Goal: Information Seeking & Learning: Compare options

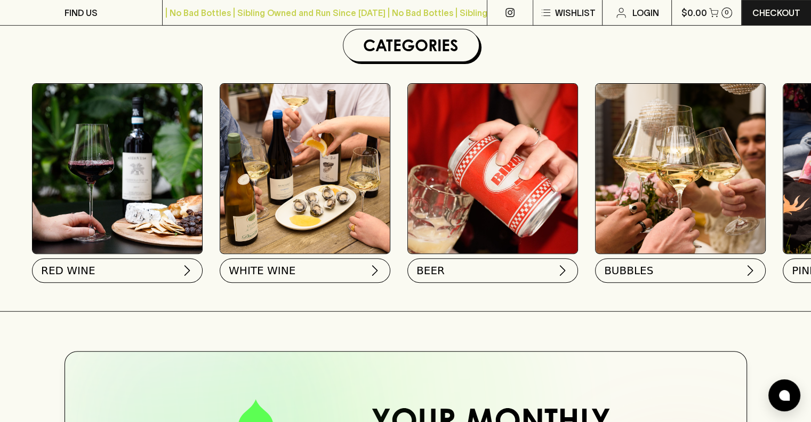
scroll to position [318, 0]
drag, startPoint x: 105, startPoint y: 268, endPoint x: 71, endPoint y: 191, distance: 83.6
click at [71, 191] on img at bounding box center [118, 168] width 170 height 170
drag, startPoint x: 126, startPoint y: 270, endPoint x: 98, endPoint y: 266, distance: 28.0
click at [98, 266] on button "RED WINE" at bounding box center [116, 267] width 171 height 25
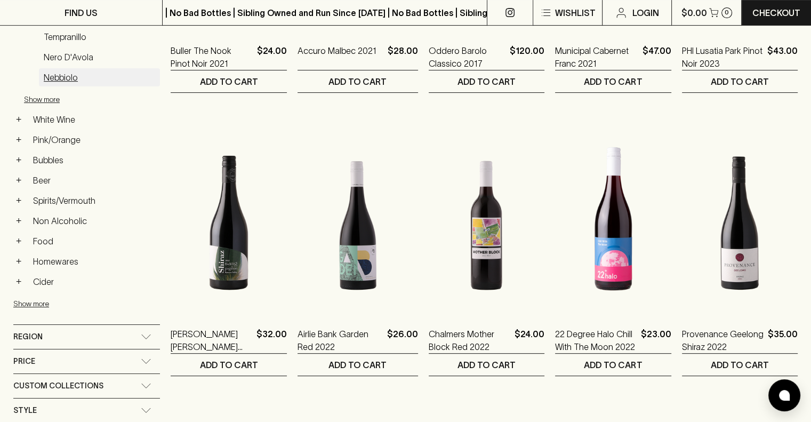
scroll to position [375, 0]
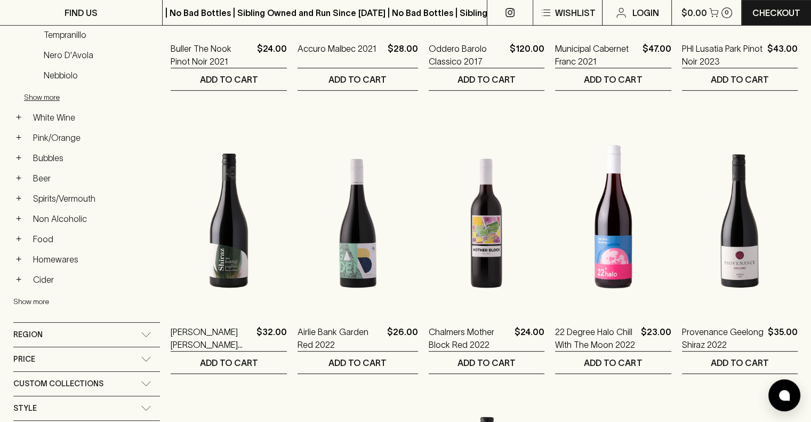
click at [37, 294] on button "Show more" at bounding box center [83, 302] width 140 height 22
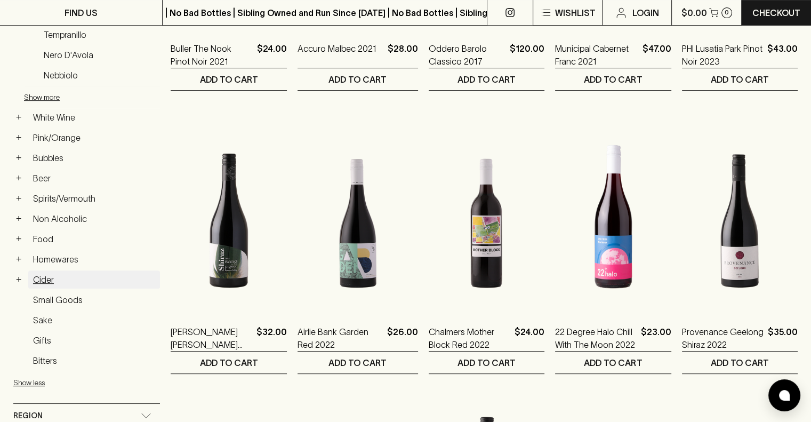
click at [41, 277] on link "Cider" at bounding box center [94, 279] width 132 height 18
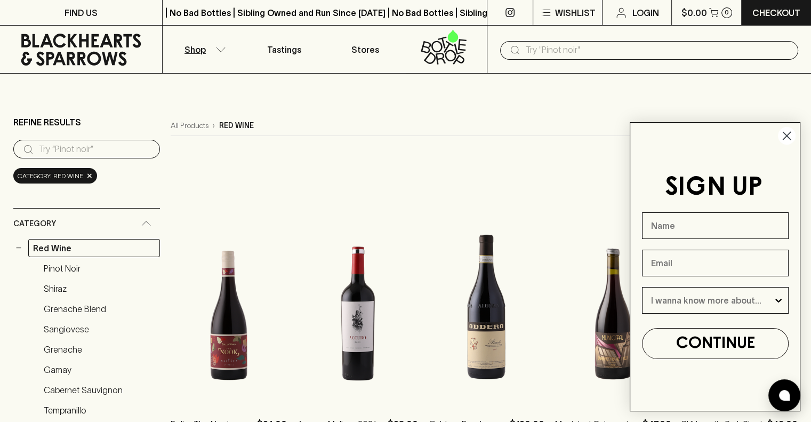
click at [788, 138] on circle "Close dialog" at bounding box center [787, 136] width 18 height 18
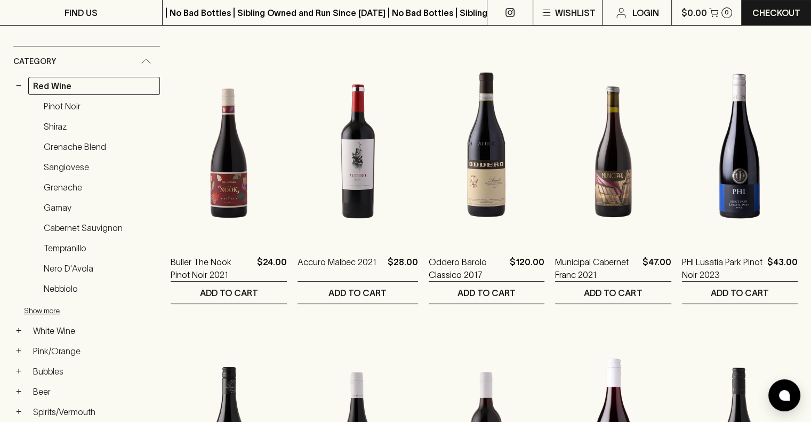
scroll to position [165, 0]
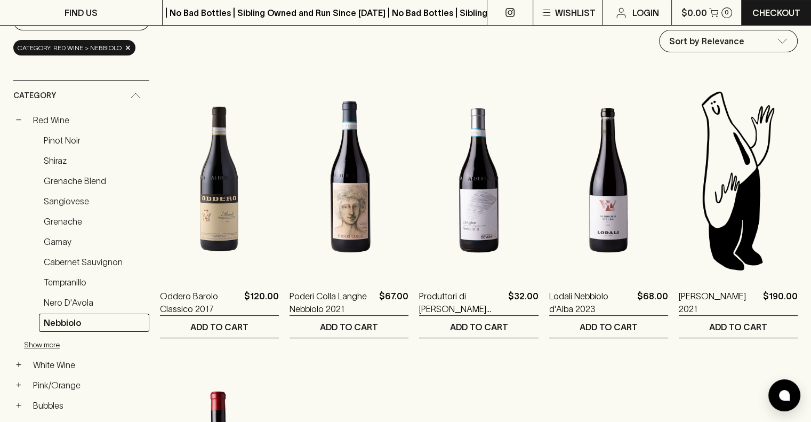
scroll to position [127, 0]
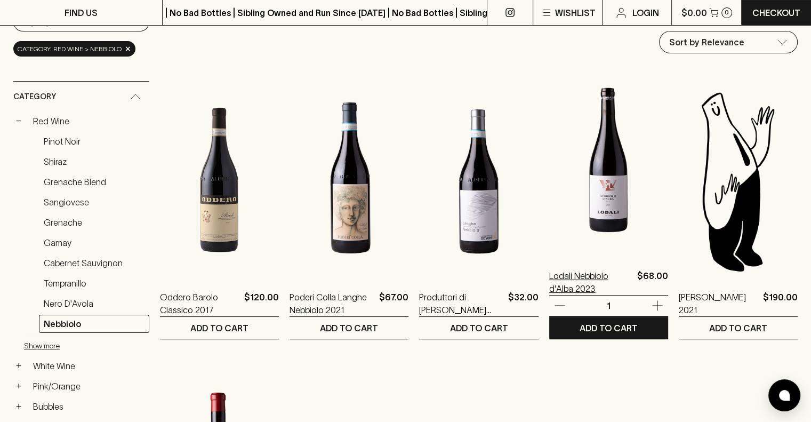
click at [604, 276] on p "Lodali Nebbiolo d'Alba 2023" at bounding box center [591, 282] width 84 height 26
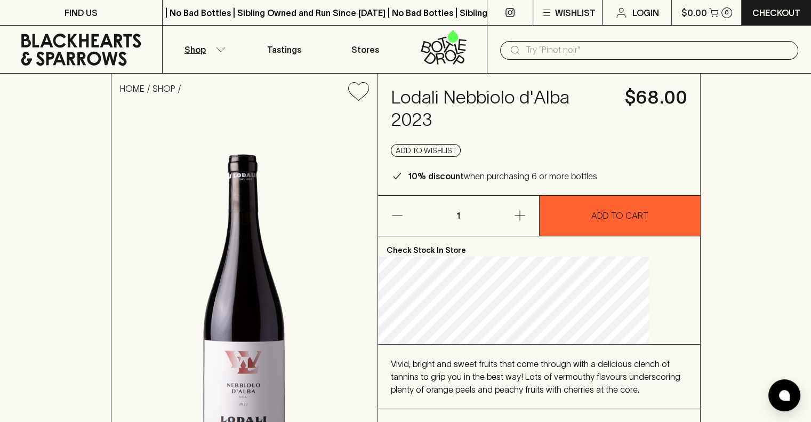
click at [195, 50] on p "Shop" at bounding box center [194, 49] width 21 height 13
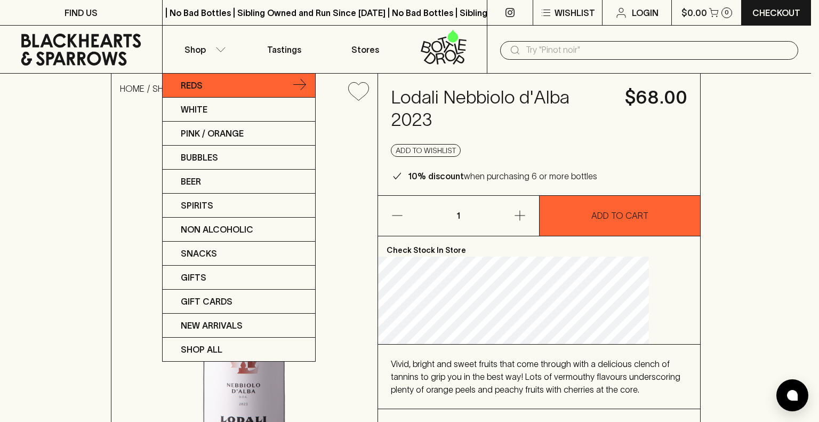
click at [197, 83] on p "Reds" at bounding box center [192, 85] width 22 height 13
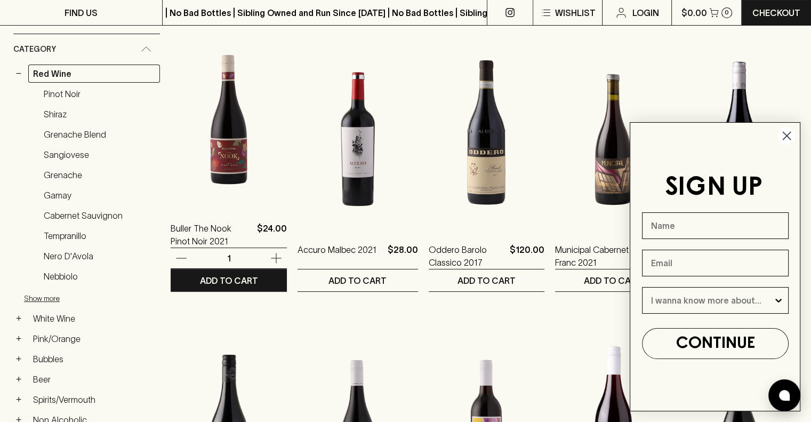
scroll to position [175, 0]
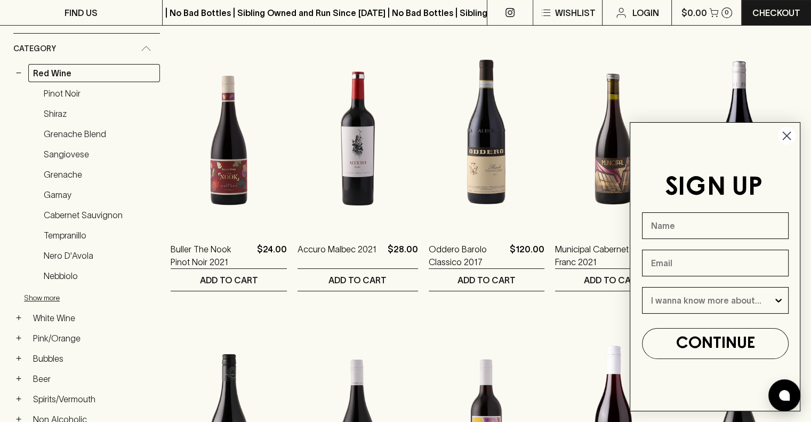
click at [791, 137] on circle "Close dialog" at bounding box center [787, 136] width 18 height 18
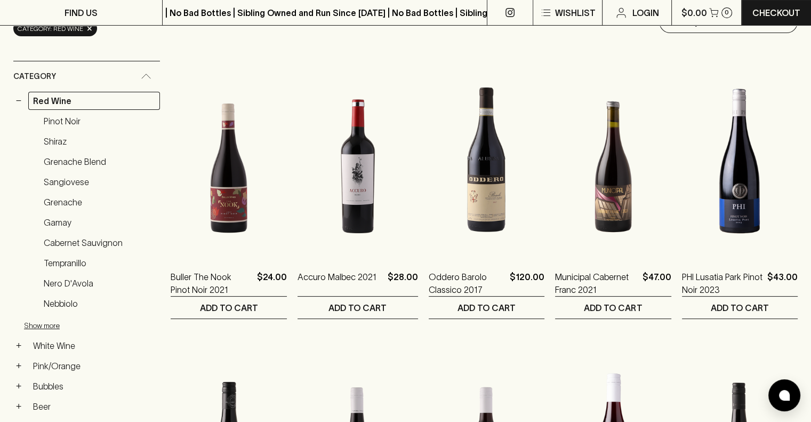
scroll to position [147, 0]
click at [51, 223] on link "Gamay" at bounding box center [99, 223] width 121 height 18
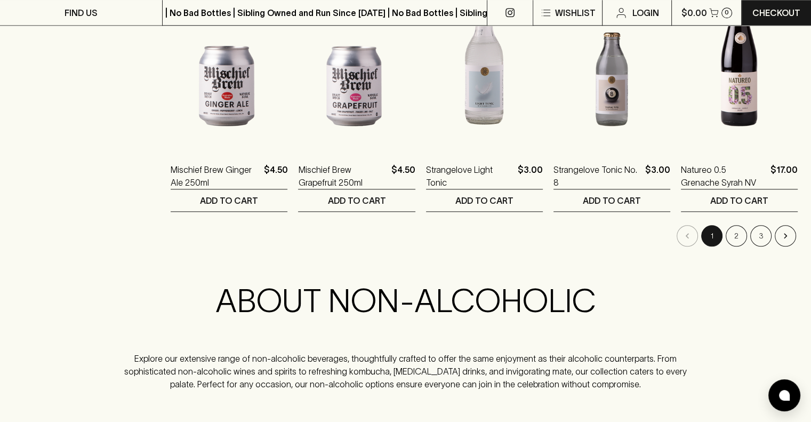
scroll to position [1102, 0]
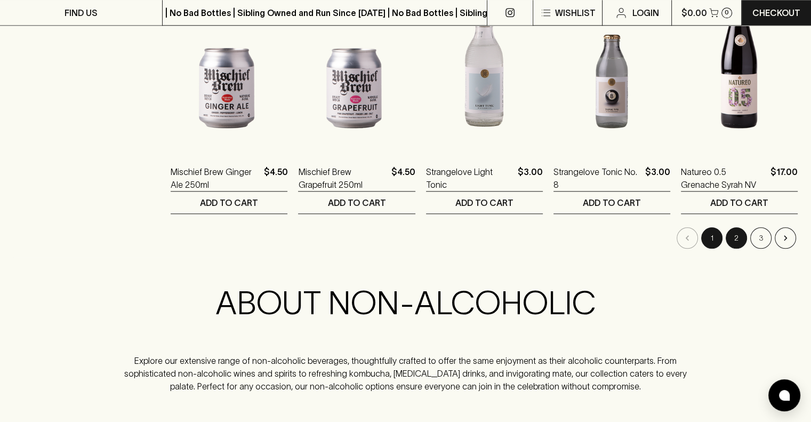
click at [735, 234] on button "2" at bounding box center [736, 237] width 21 height 21
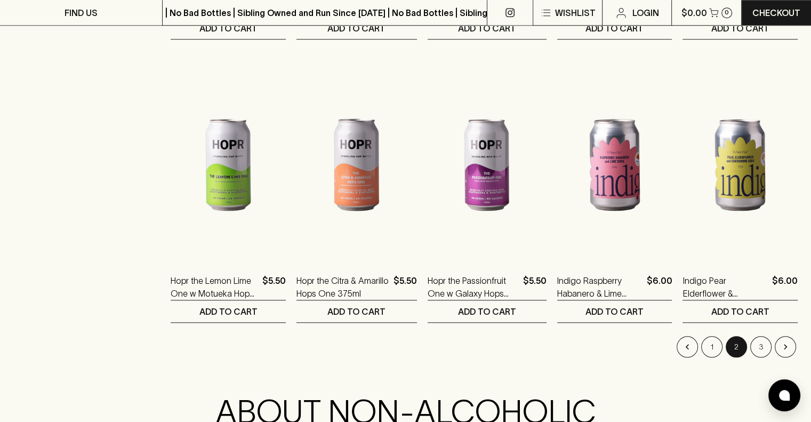
scroll to position [993, 0]
click at [759, 344] on button "3" at bounding box center [760, 345] width 21 height 21
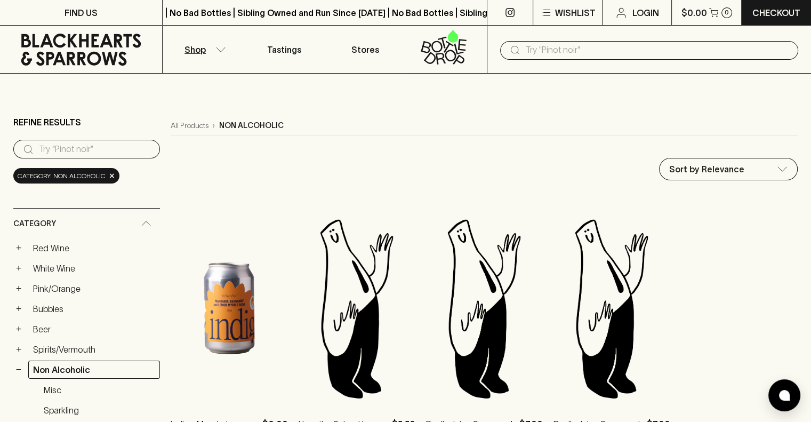
scroll to position [126, 0]
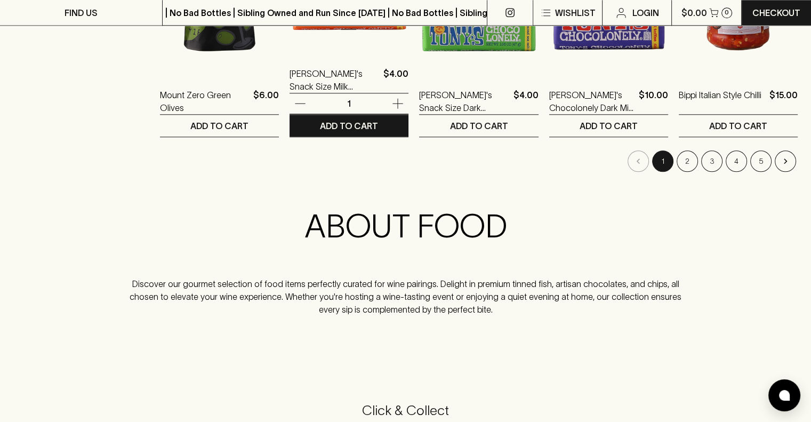
scroll to position [1179, 0]
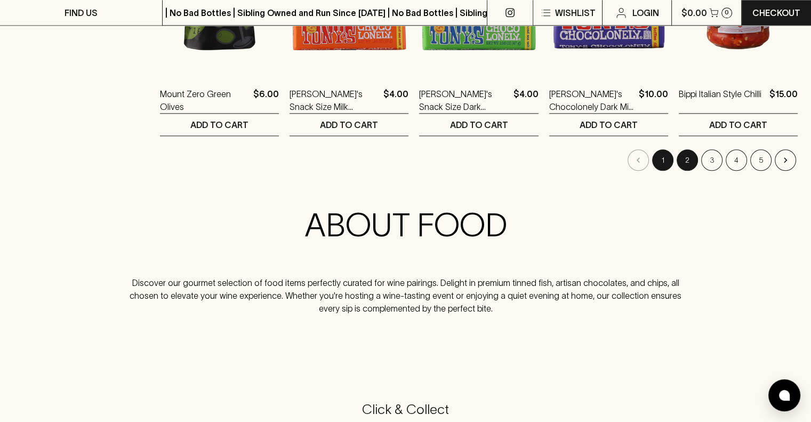
click at [688, 156] on button "2" at bounding box center [687, 159] width 21 height 21
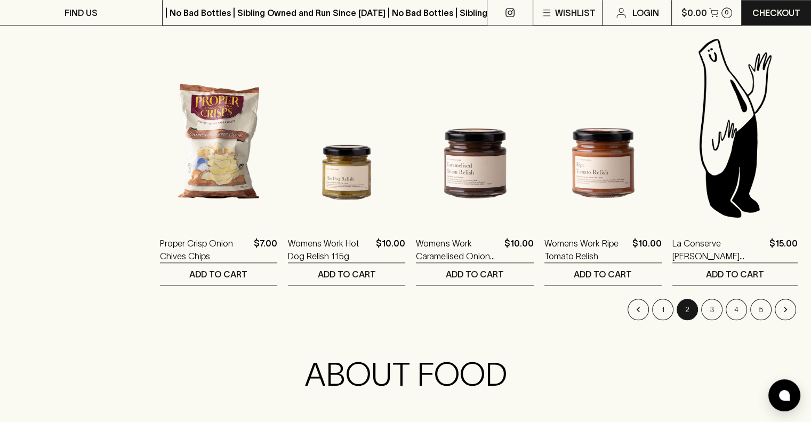
scroll to position [1030, 0]
click at [710, 303] on button "3" at bounding box center [711, 309] width 21 height 21
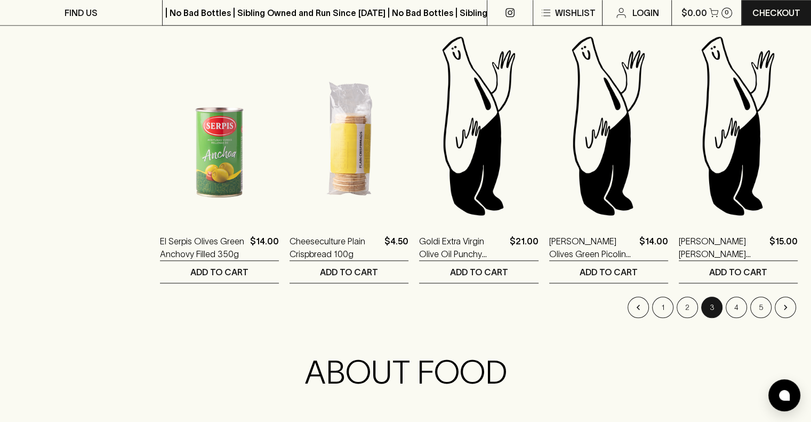
scroll to position [1032, 0]
click at [735, 302] on button "4" at bounding box center [736, 306] width 21 height 21
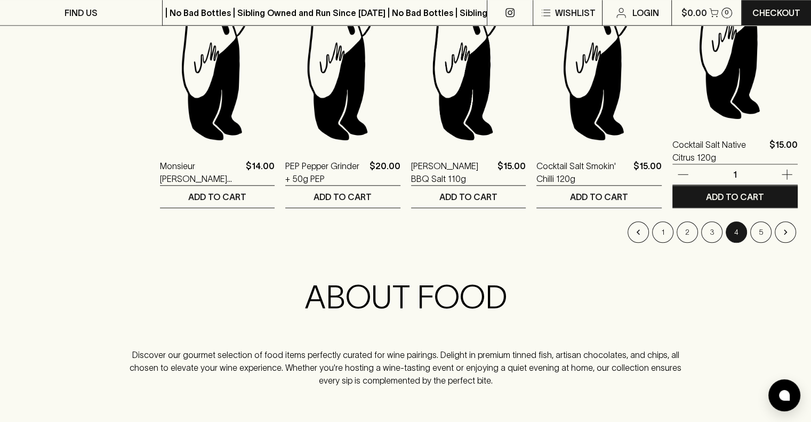
scroll to position [1113, 0]
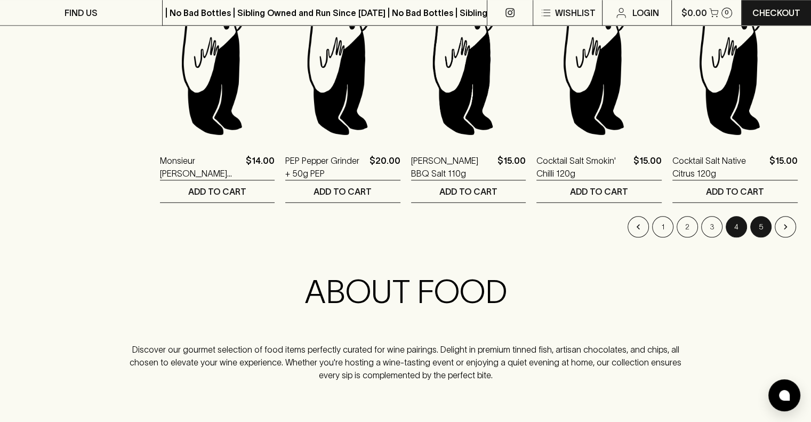
click at [762, 222] on button "5" at bounding box center [760, 226] width 21 height 21
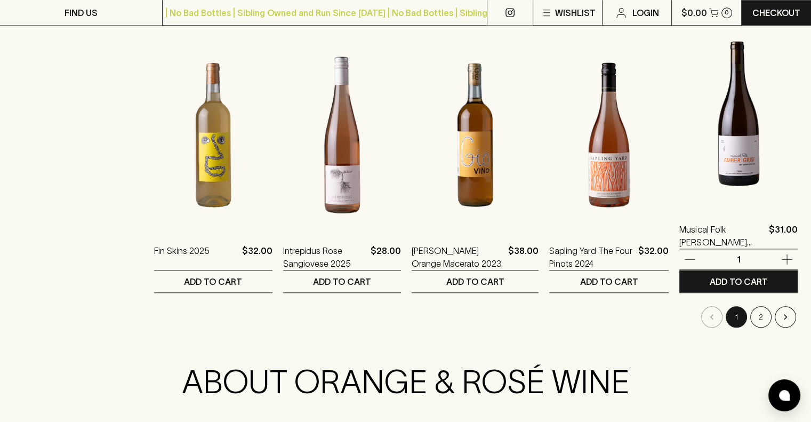
scroll to position [991, 0]
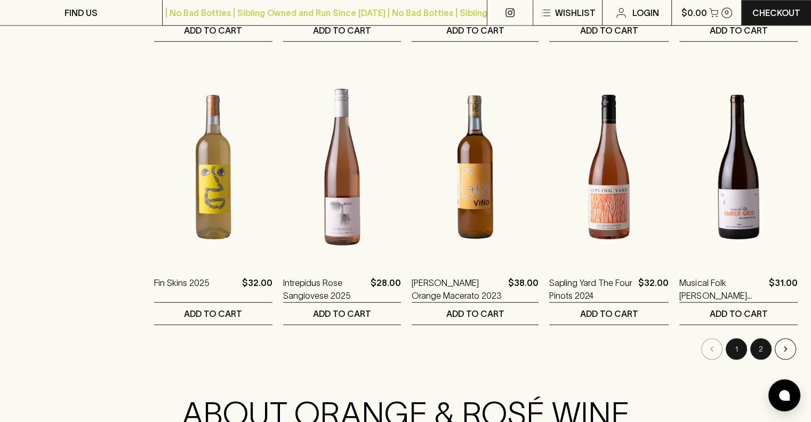
click at [761, 341] on button "2" at bounding box center [760, 348] width 21 height 21
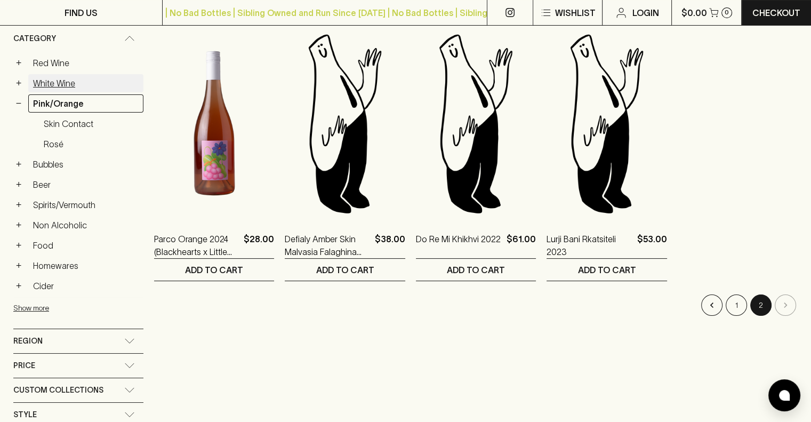
scroll to position [186, 0]
click at [19, 204] on button "+" at bounding box center [18, 204] width 11 height 11
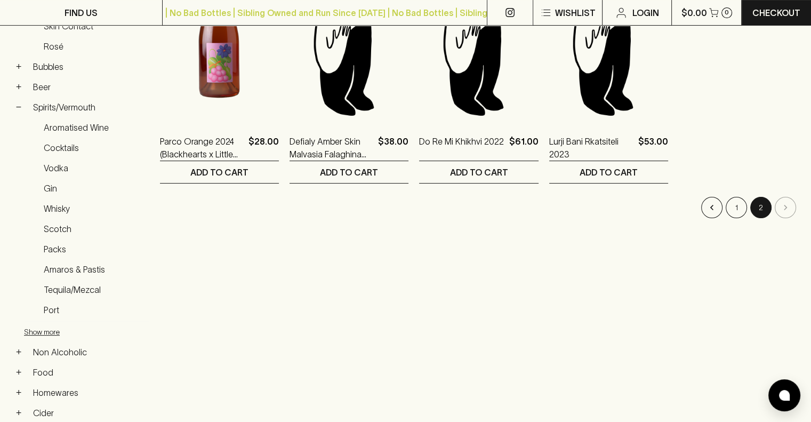
scroll to position [283, 0]
click at [79, 102] on link "Spirits/Vermouth" at bounding box center [88, 107] width 121 height 18
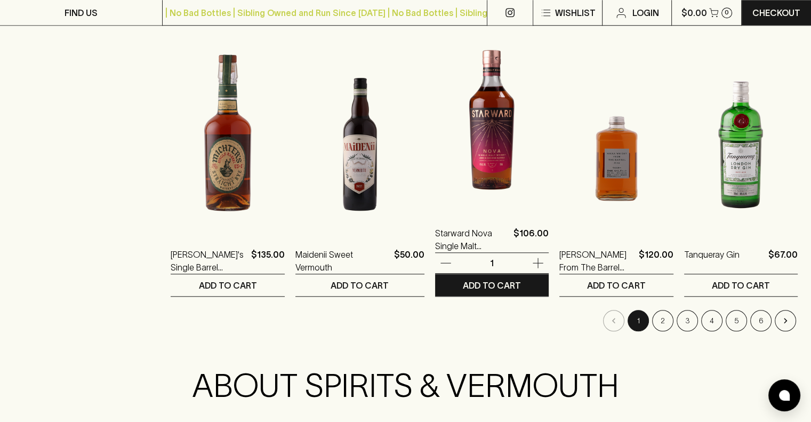
scroll to position [1034, 0]
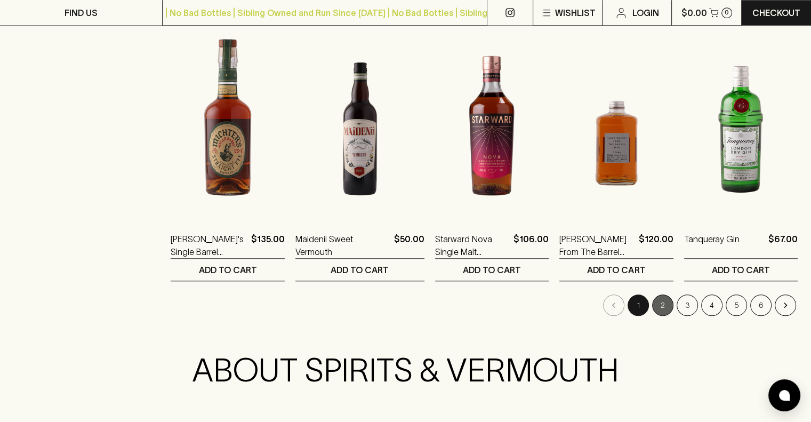
click at [665, 301] on button "2" at bounding box center [662, 304] width 21 height 21
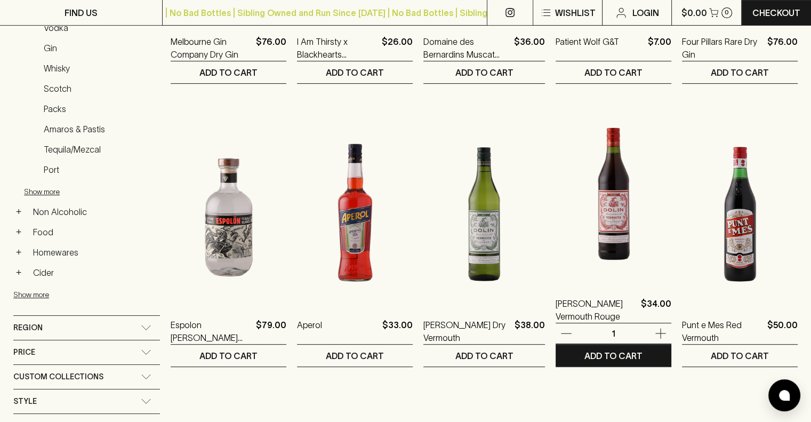
scroll to position [383, 0]
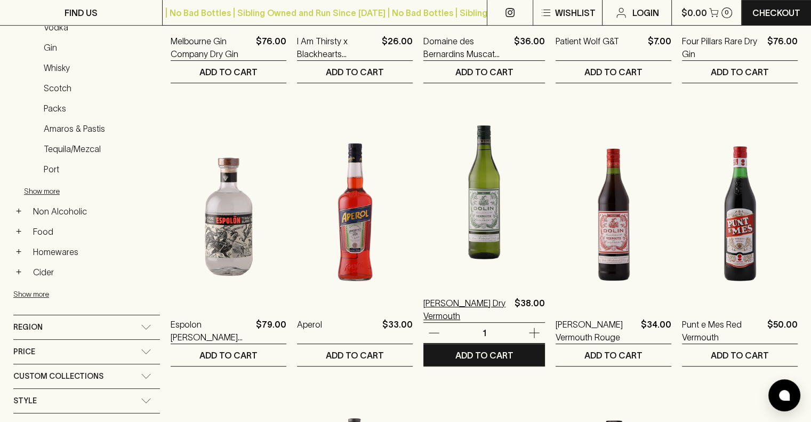
click at [451, 305] on p "[PERSON_NAME] Dry Vermouth" at bounding box center [466, 309] width 87 height 26
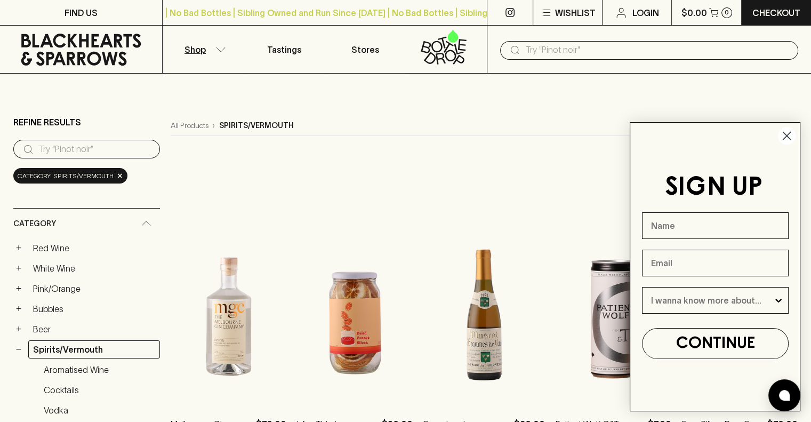
click at [784, 134] on icon "Close dialog" at bounding box center [786, 135] width 7 height 7
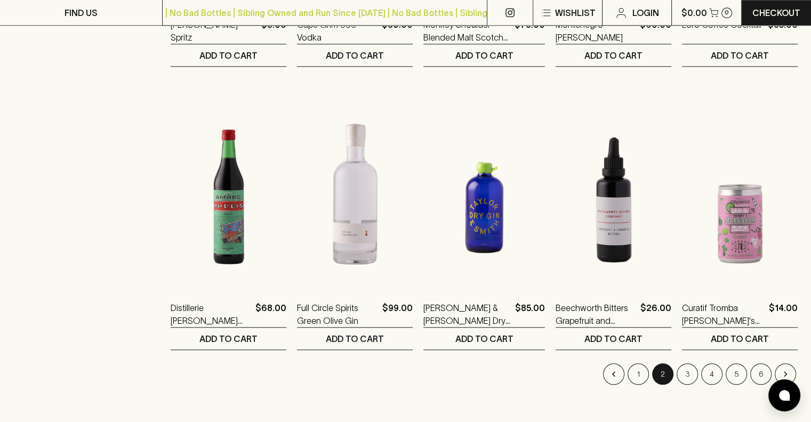
scroll to position [966, 0]
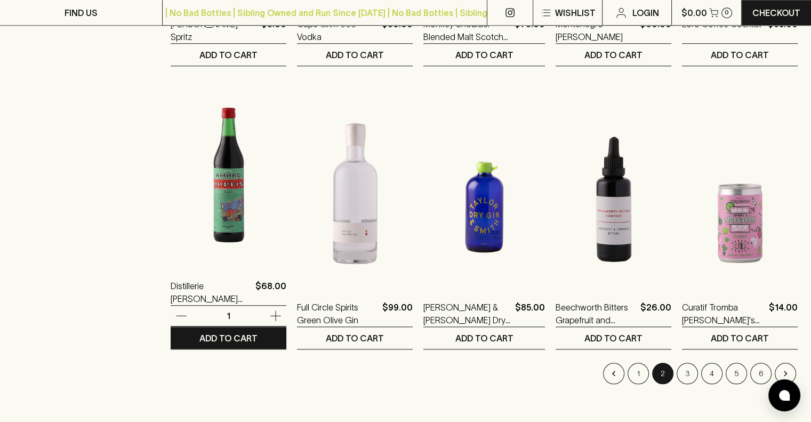
click at [218, 232] on img at bounding box center [229, 170] width 116 height 187
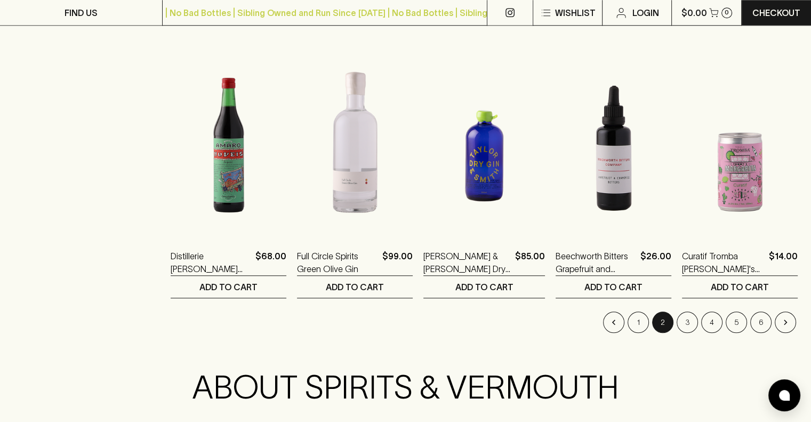
scroll to position [1017, 0]
click at [689, 321] on button "3" at bounding box center [687, 321] width 21 height 21
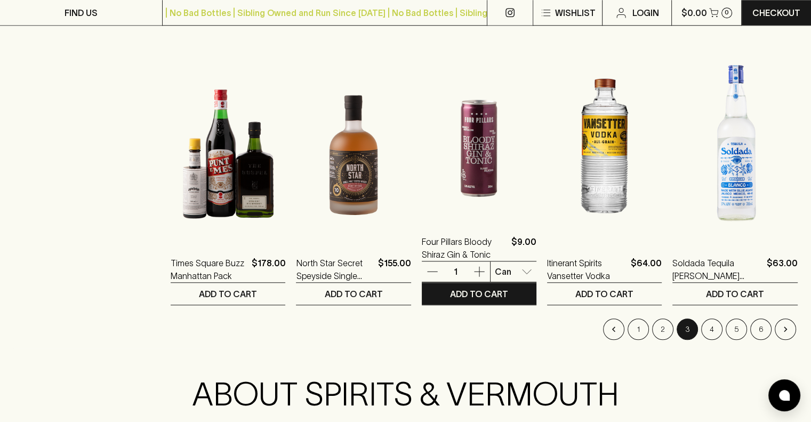
scroll to position [1013, 0]
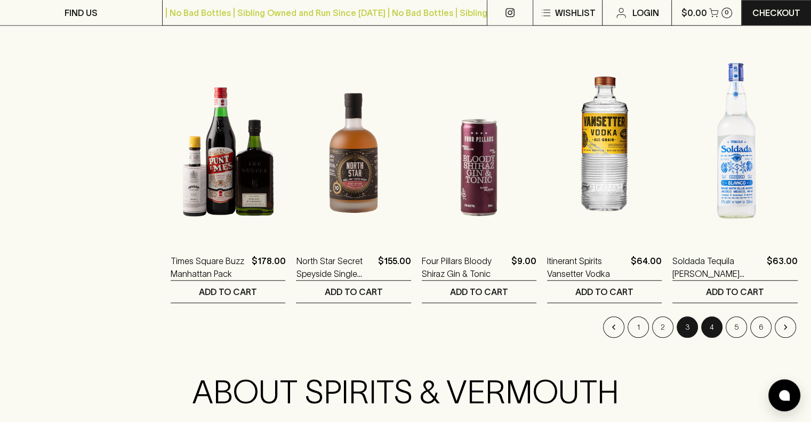
click at [713, 326] on button "4" at bounding box center [711, 326] width 21 height 21
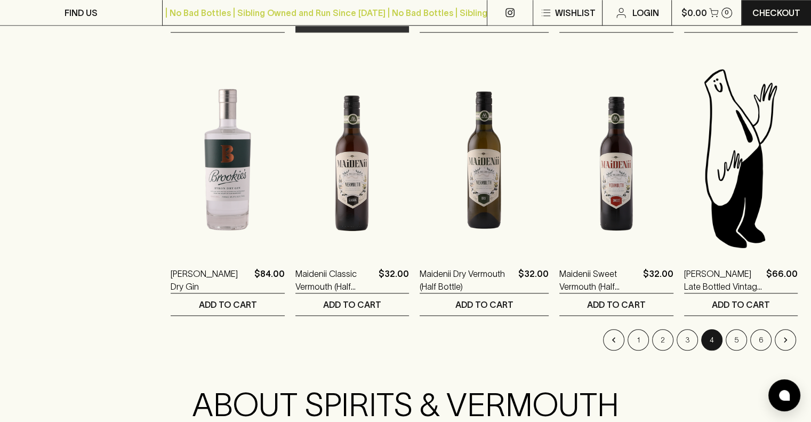
scroll to position [1000, 0]
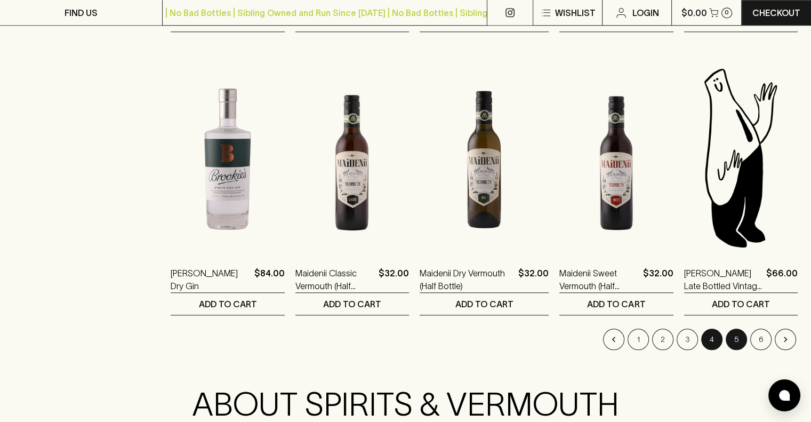
click at [733, 343] on button "5" at bounding box center [736, 338] width 21 height 21
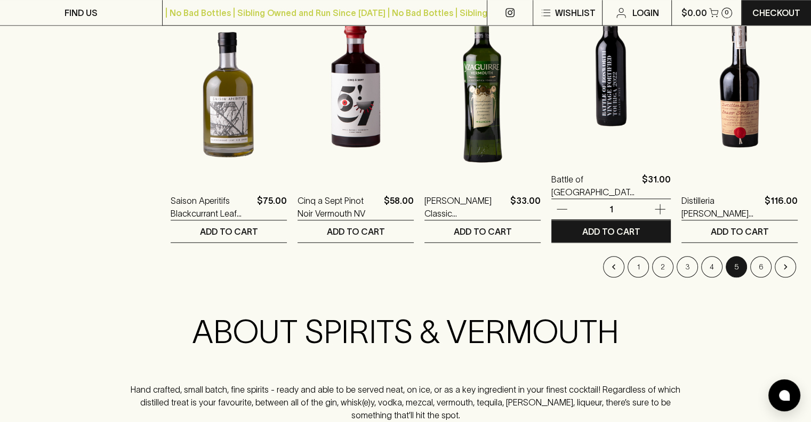
scroll to position [1072, 0]
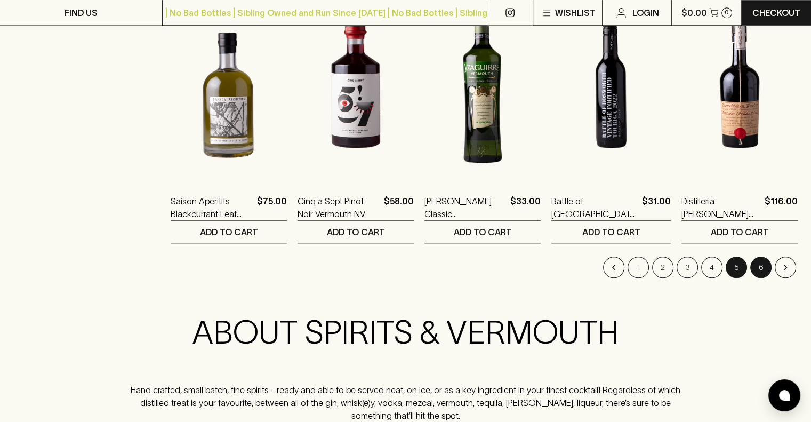
click at [757, 270] on button "6" at bounding box center [760, 266] width 21 height 21
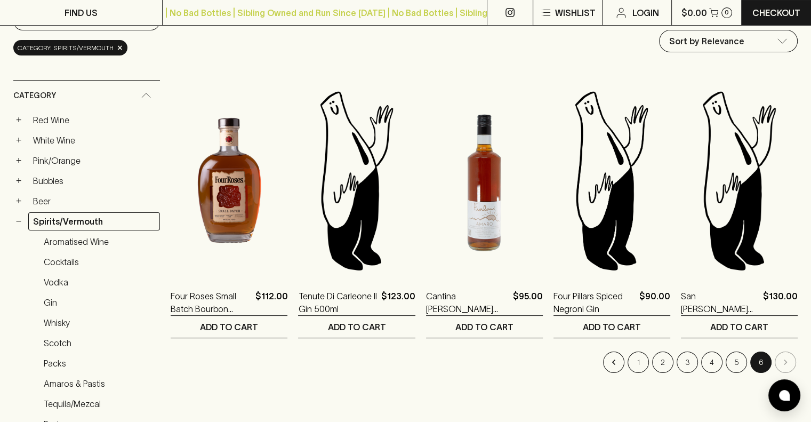
scroll to position [129, 0]
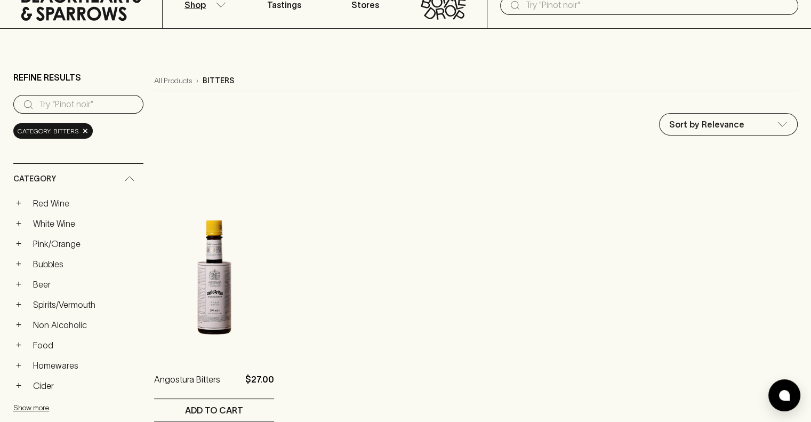
scroll to position [46, 0]
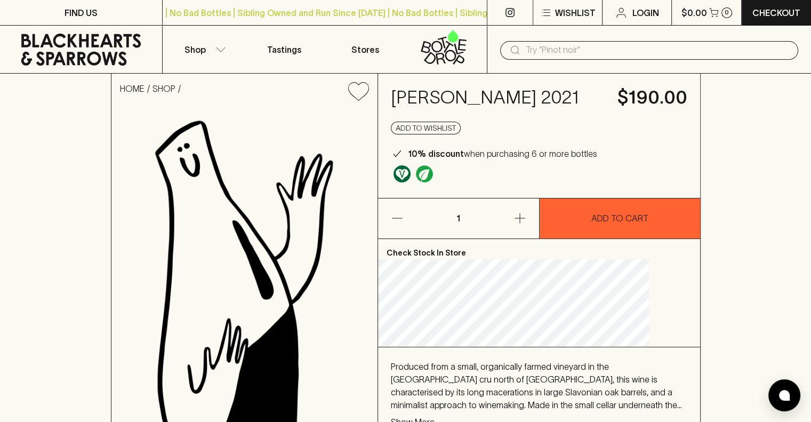
scroll to position [130, 0]
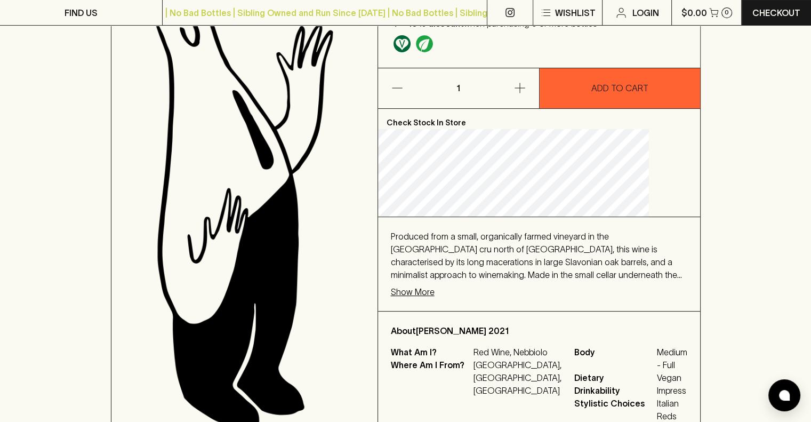
click at [435, 298] on p "Show More" at bounding box center [413, 291] width 44 height 13
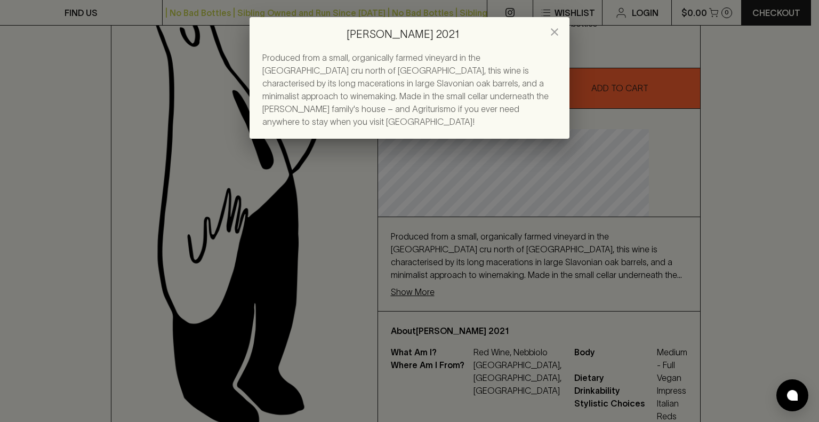
click at [552, 29] on icon "close" at bounding box center [554, 31] width 7 height 7
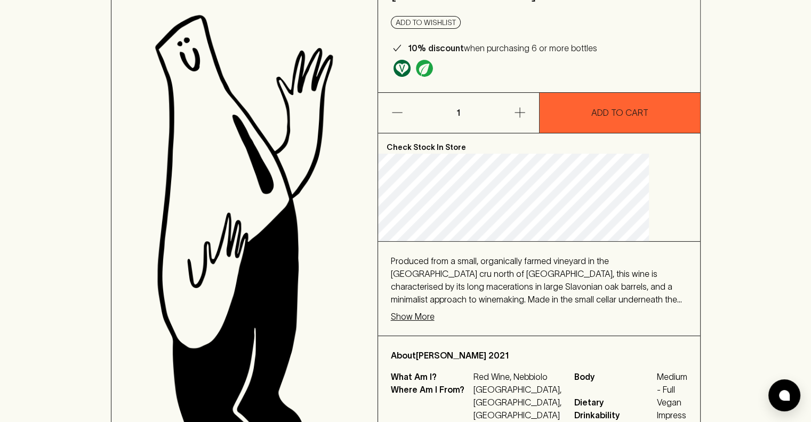
scroll to position [60, 0]
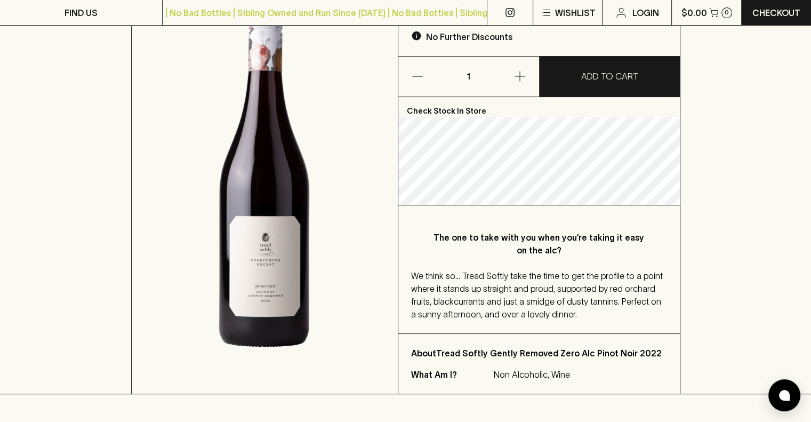
scroll to position [173, 0]
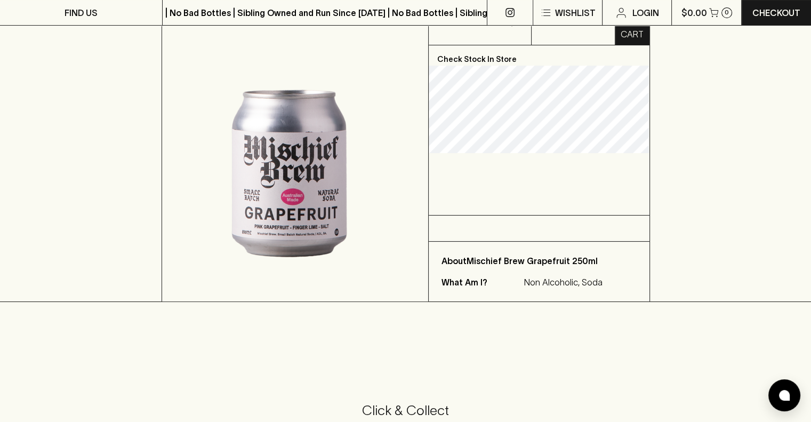
scroll to position [198, 0]
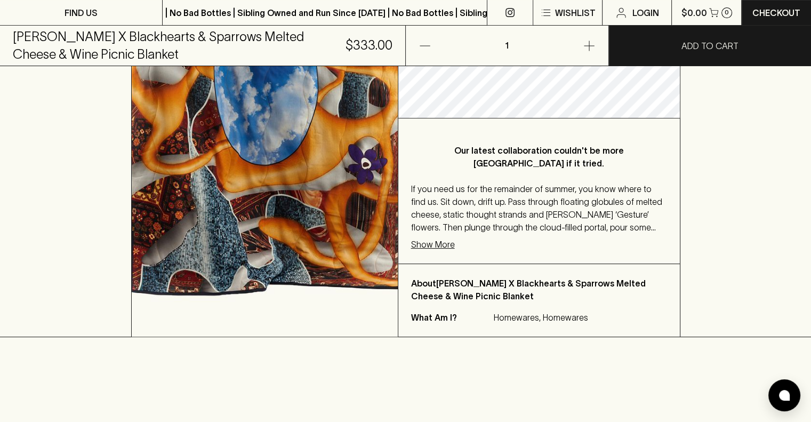
scroll to position [294, 0]
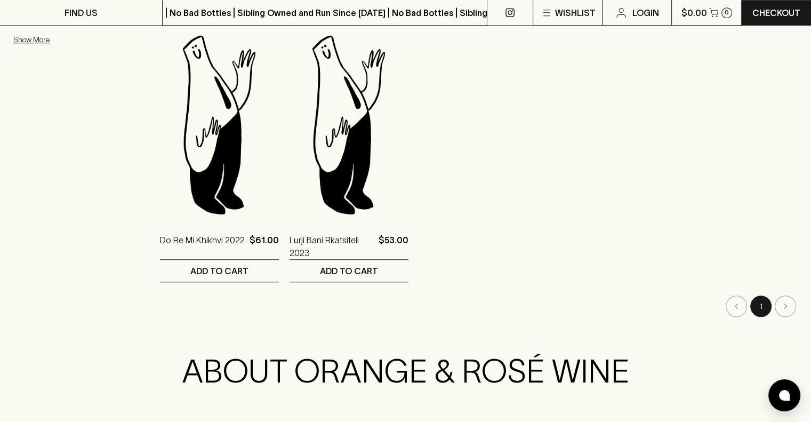
scroll to position [716, 0]
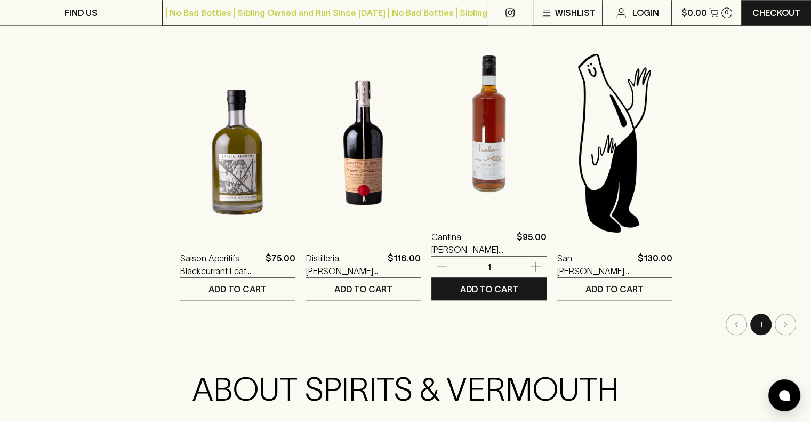
scroll to position [1013, 0]
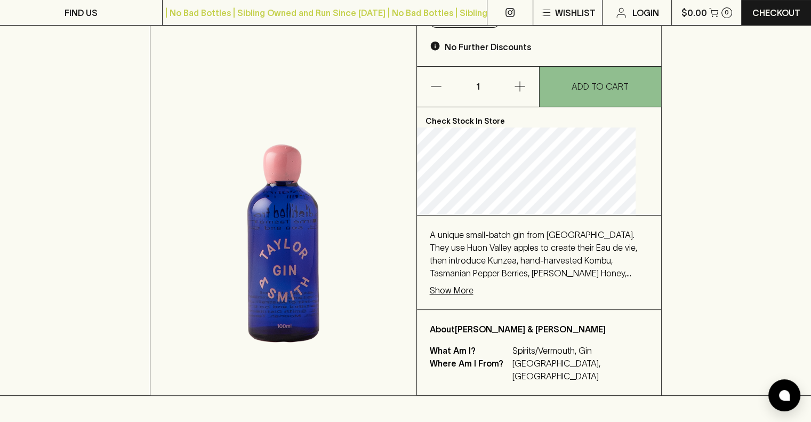
scroll to position [151, 0]
click at [473, 284] on p "Show More" at bounding box center [452, 290] width 44 height 13
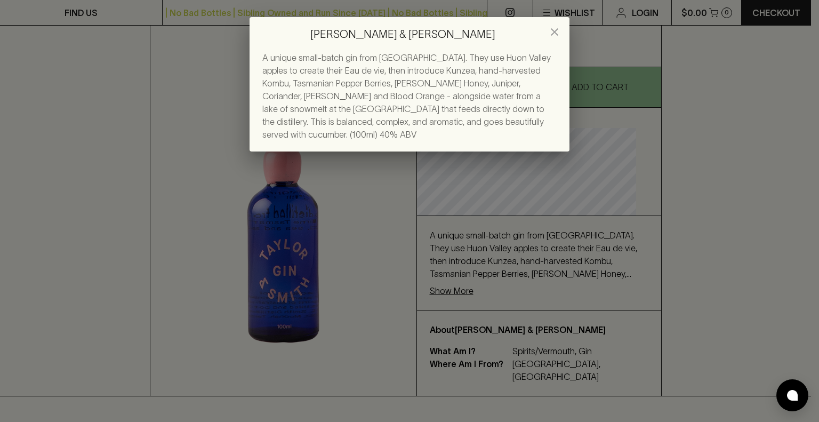
click at [558, 33] on icon "close" at bounding box center [554, 32] width 13 height 13
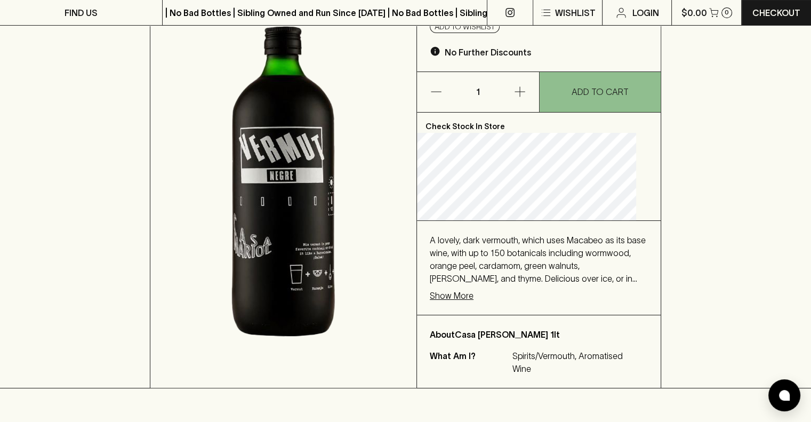
scroll to position [145, 0]
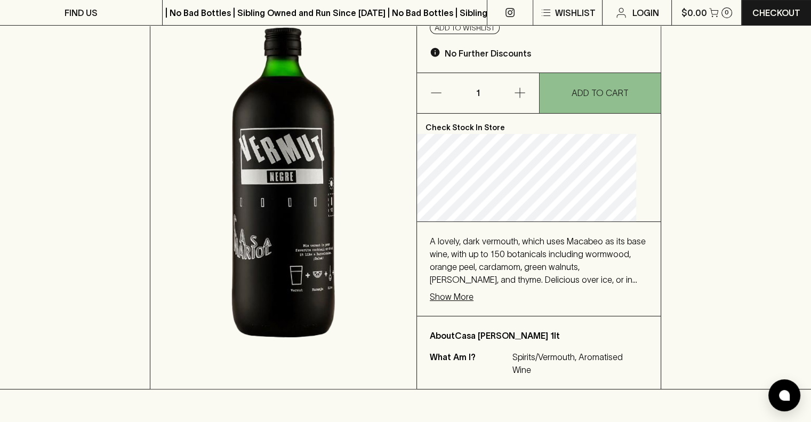
click at [450, 299] on p "Show More" at bounding box center [452, 296] width 44 height 13
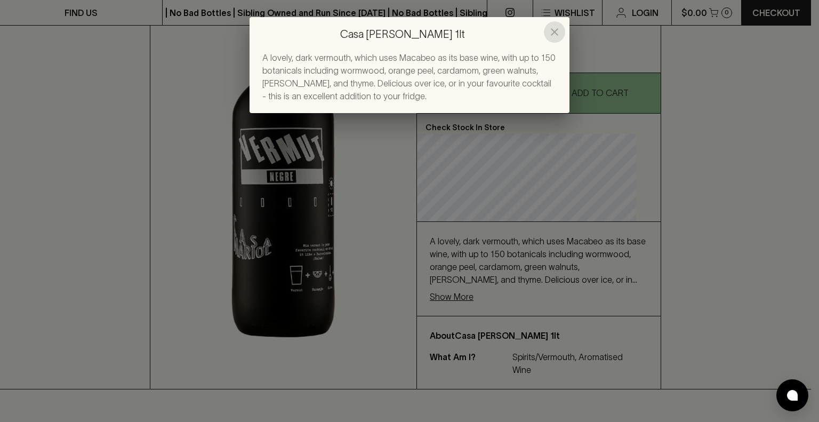
click at [556, 30] on icon "close" at bounding box center [554, 31] width 7 height 7
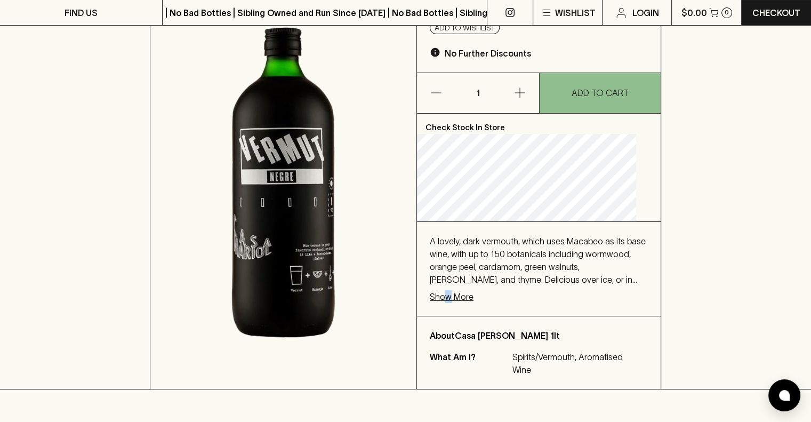
click at [461, 298] on p "Show More" at bounding box center [452, 296] width 44 height 13
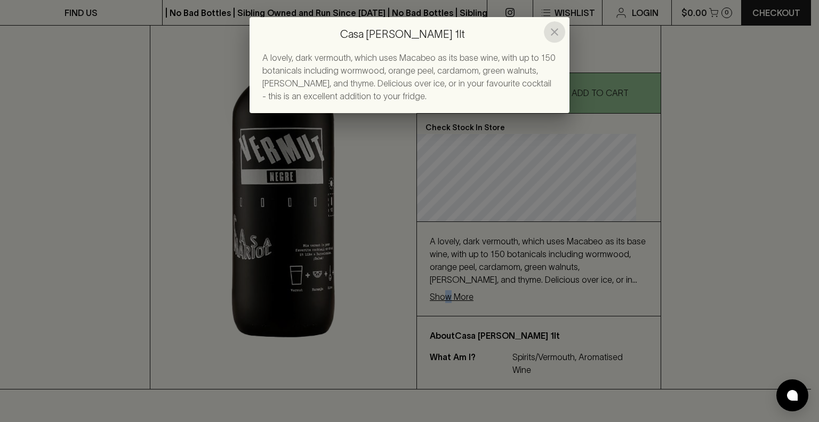
click at [555, 36] on icon "close" at bounding box center [554, 32] width 13 height 13
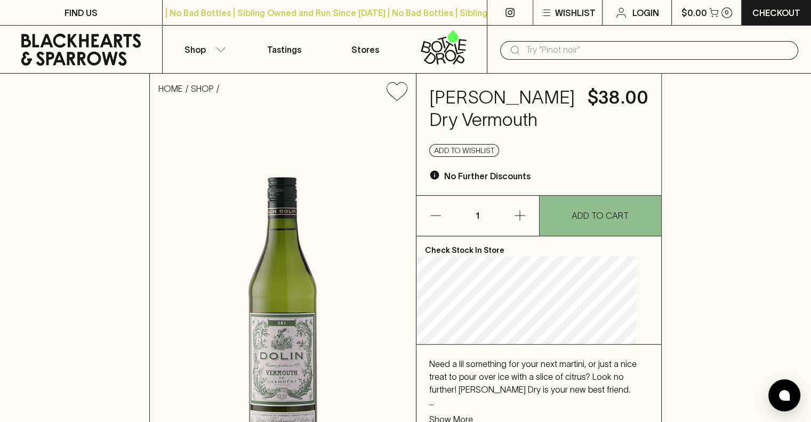
scroll to position [130, 0]
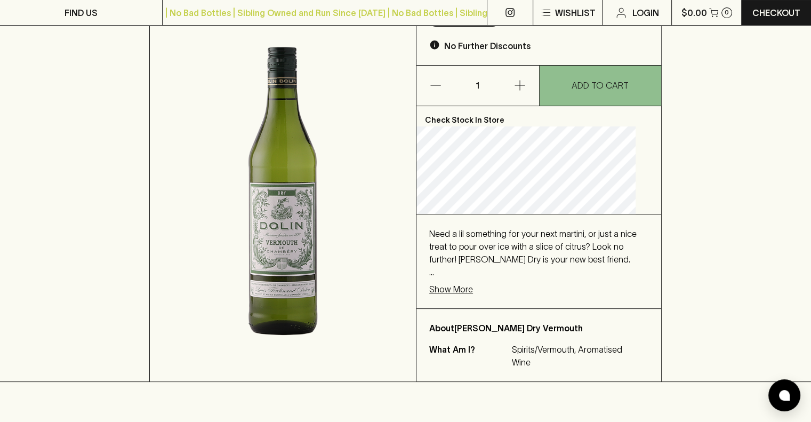
click at [456, 289] on p "Show More" at bounding box center [451, 289] width 44 height 13
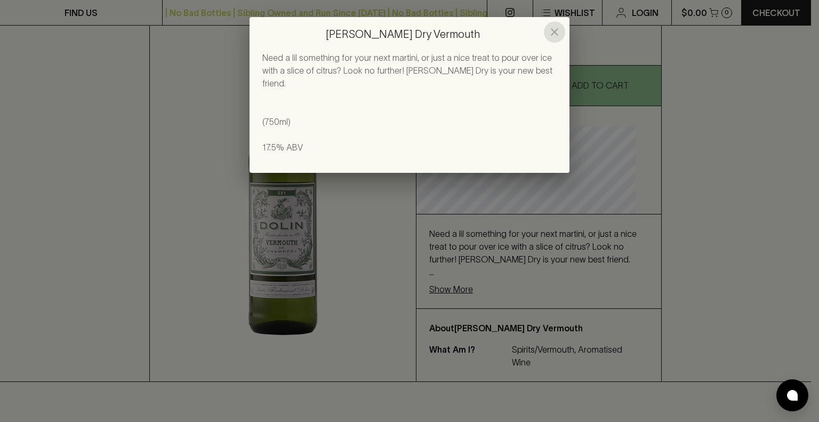
click at [557, 27] on icon "close" at bounding box center [554, 32] width 13 height 13
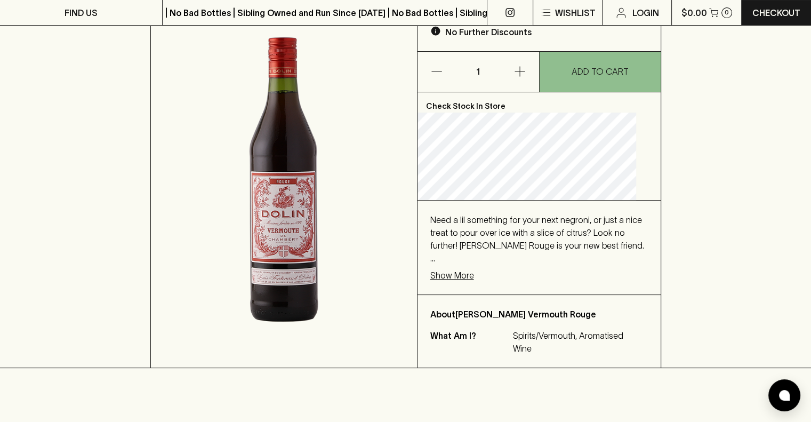
scroll to position [143, 0]
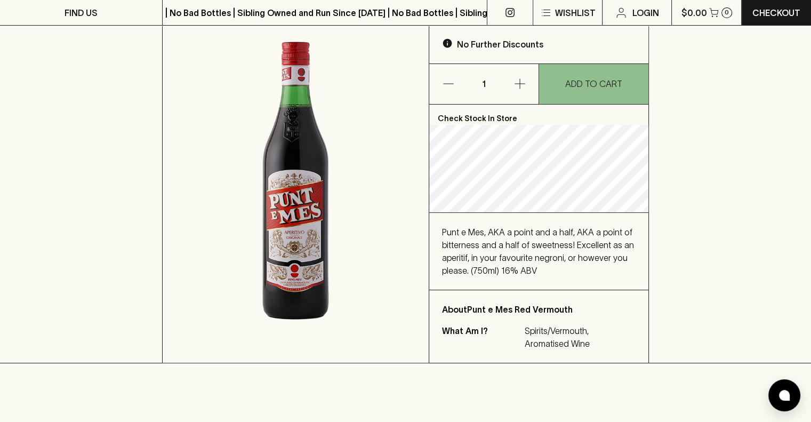
scroll to position [132, 0]
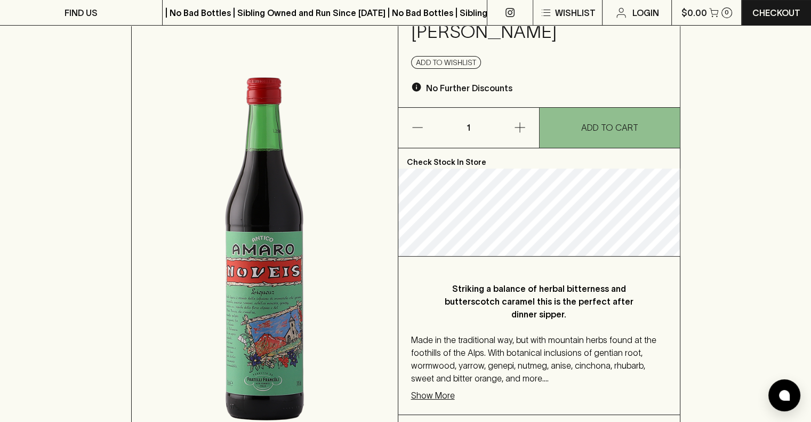
scroll to position [110, 0]
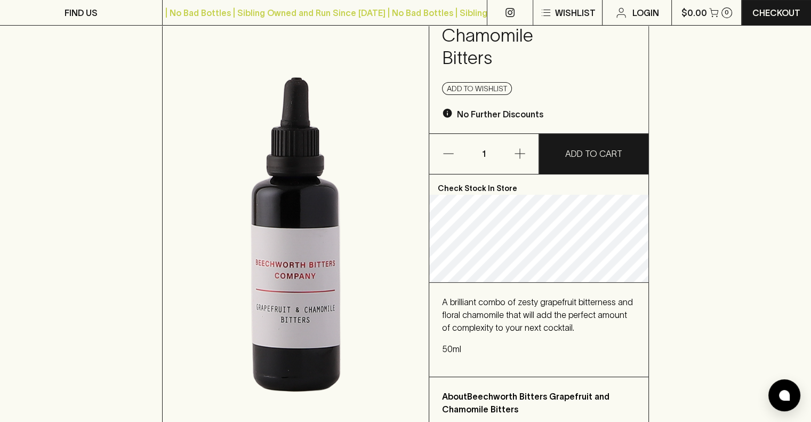
scroll to position [130, 0]
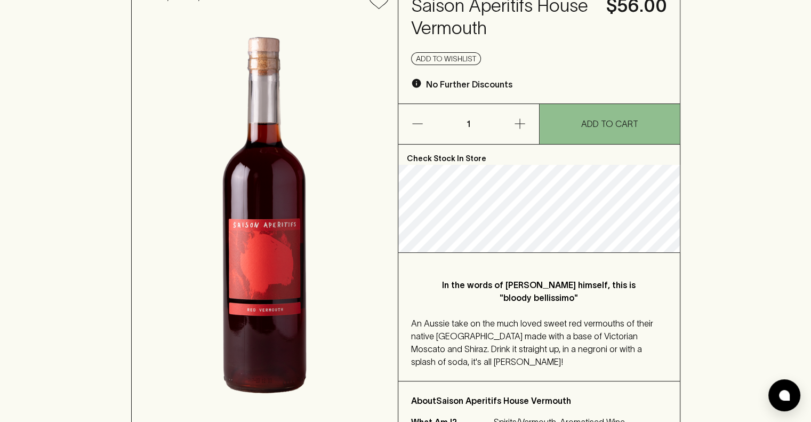
scroll to position [119, 0]
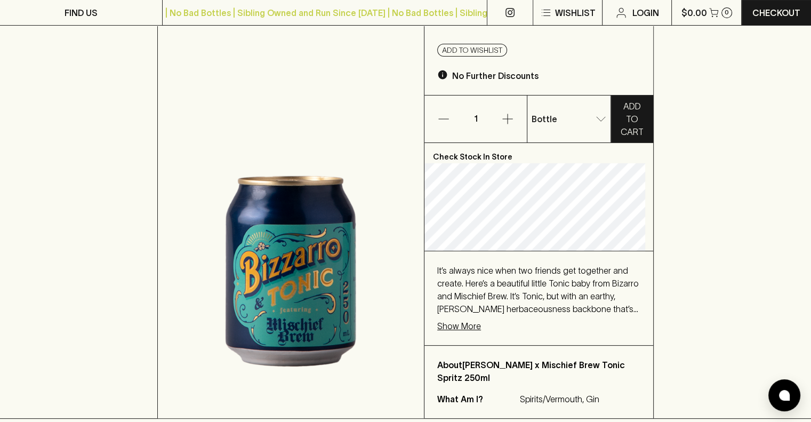
scroll to position [147, 0]
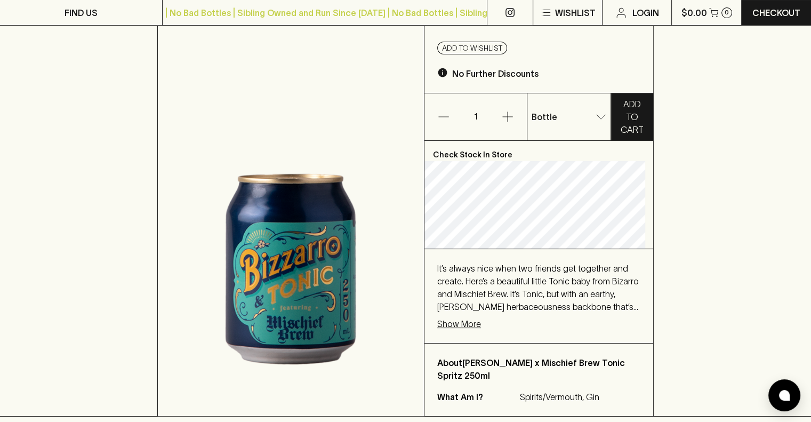
click at [465, 322] on p "Show More" at bounding box center [459, 323] width 44 height 13
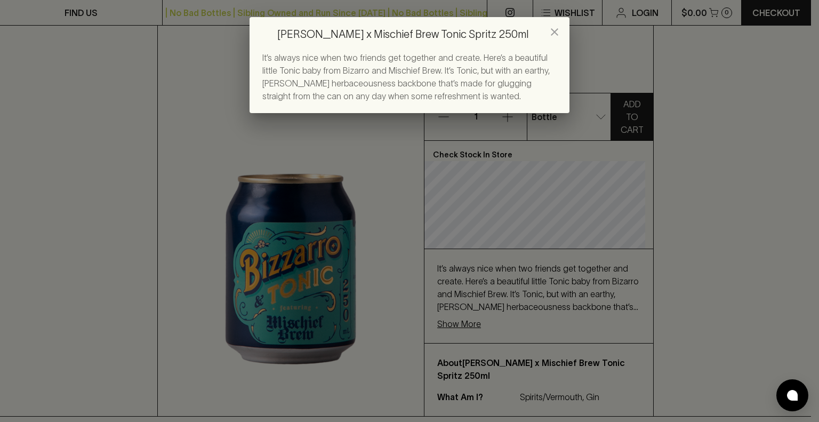
click at [554, 31] on icon "close" at bounding box center [554, 31] width 7 height 7
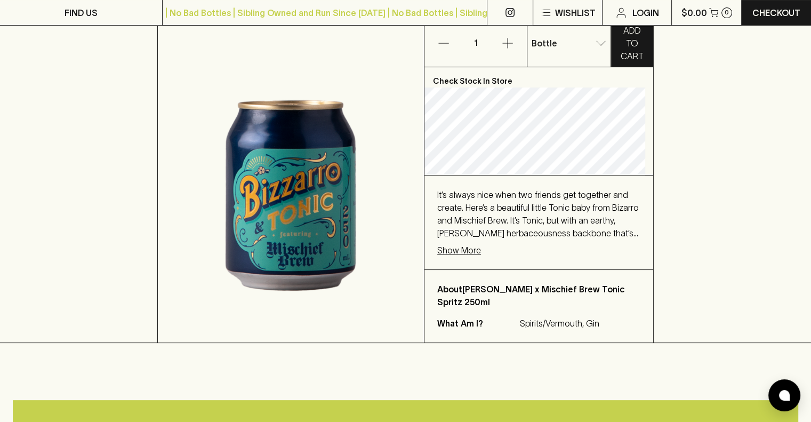
scroll to position [220, 0]
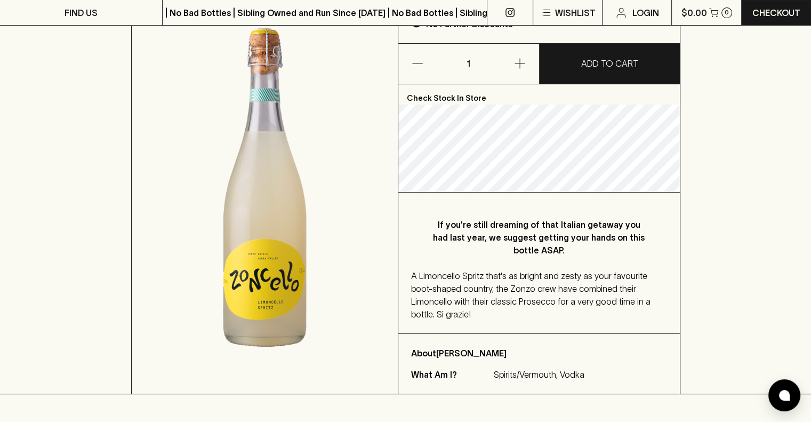
scroll to position [155, 0]
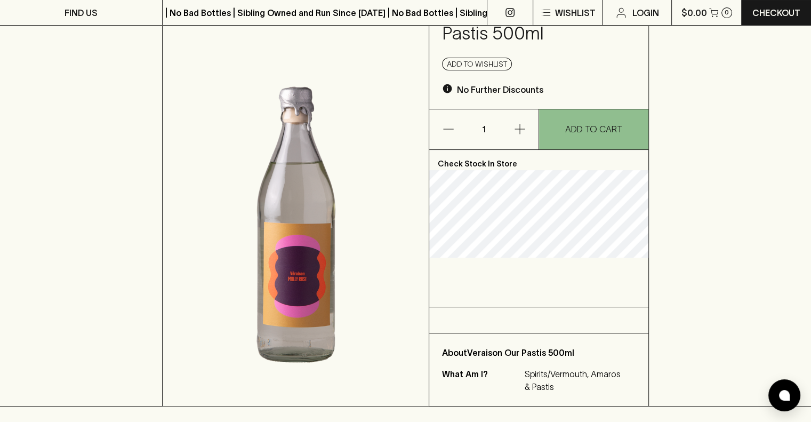
scroll to position [59, 0]
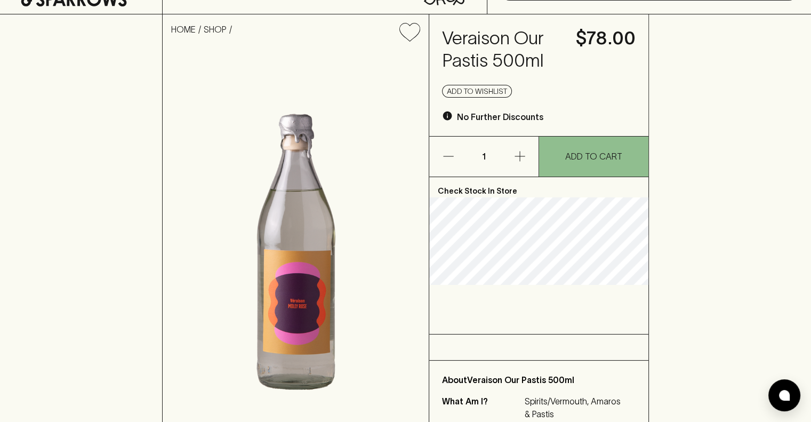
click at [299, 298] on img at bounding box center [296, 241] width 266 height 383
drag, startPoint x: 486, startPoint y: 61, endPoint x: 446, endPoint y: 34, distance: 48.2
click at [446, 34] on h4 "Veraison Our Pastis 500ml" at bounding box center [502, 49] width 121 height 45
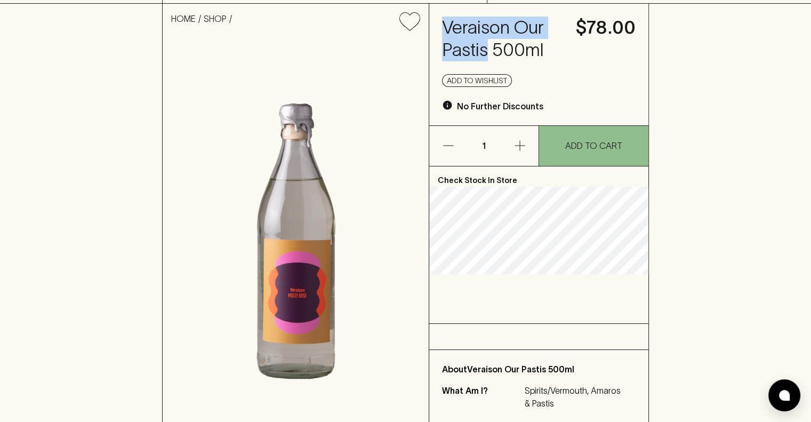
scroll to position [68, 0]
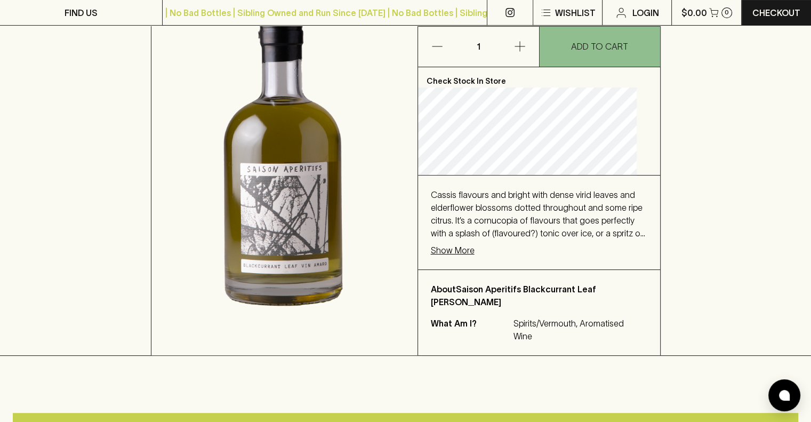
scroll to position [194, 0]
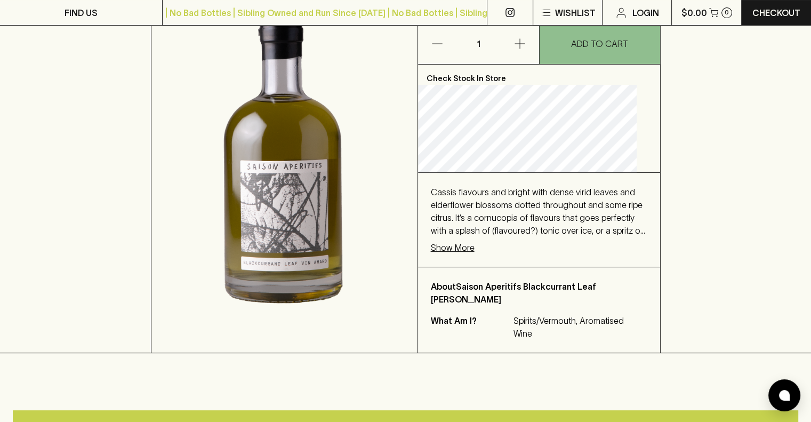
click at [471, 246] on p "Show More" at bounding box center [453, 247] width 44 height 13
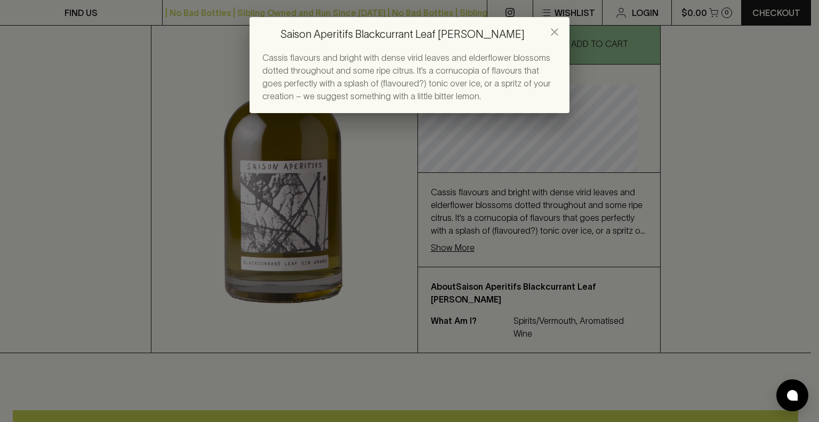
click at [556, 31] on icon "close" at bounding box center [554, 31] width 7 height 7
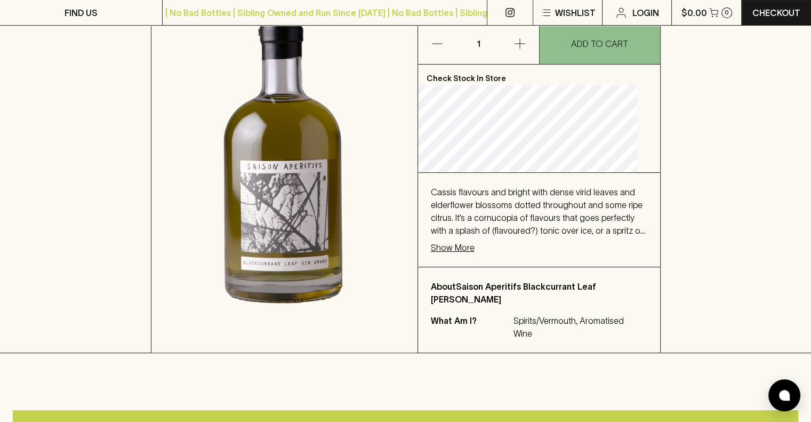
scroll to position [0, 0]
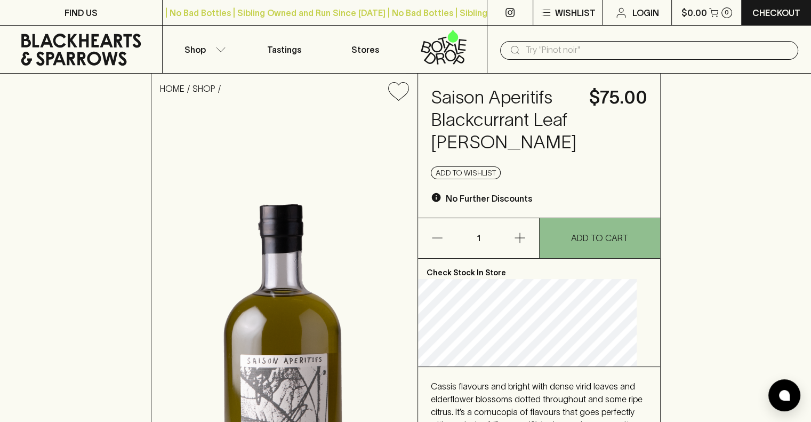
drag, startPoint x: 563, startPoint y: 102, endPoint x: 479, endPoint y: 92, distance: 84.4
drag, startPoint x: 479, startPoint y: 92, endPoint x: 563, endPoint y: 106, distance: 84.9
click at [563, 106] on h4 "Saison Aperitifs Blackcurrant Leaf Amaro" at bounding box center [504, 119] width 146 height 67
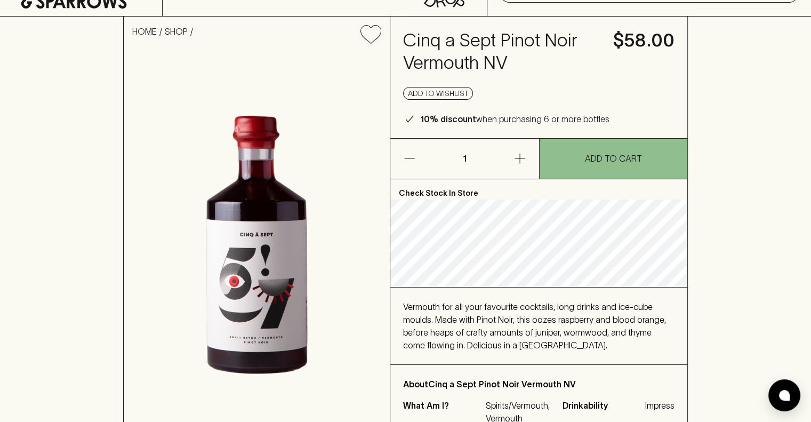
scroll to position [57, 0]
